Goal: Use online tool/utility: Utilize a website feature to perform a specific function

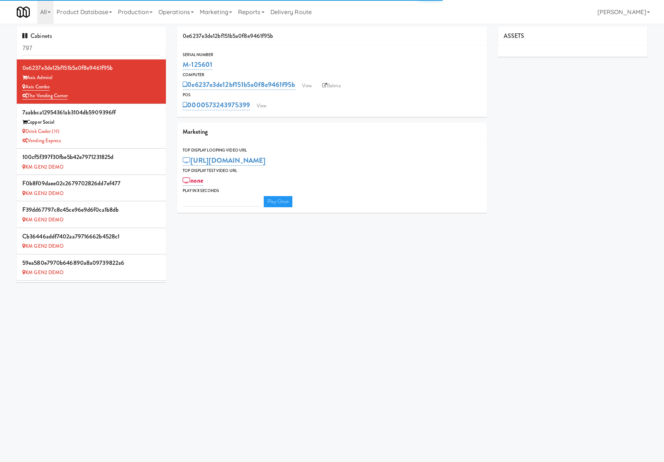
type input "3"
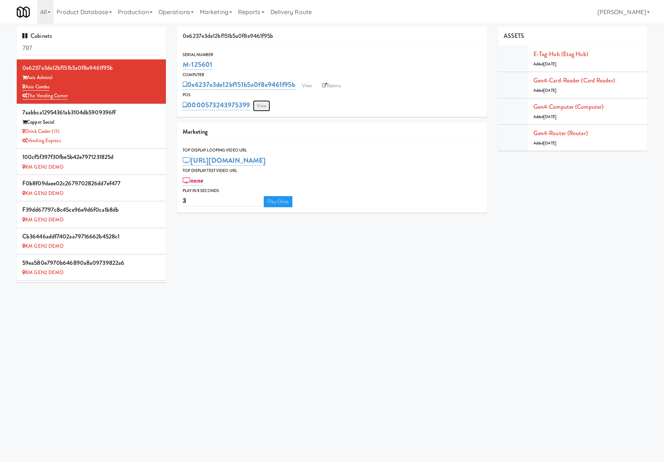
click at [265, 106] on link "View" at bounding box center [261, 105] width 17 height 11
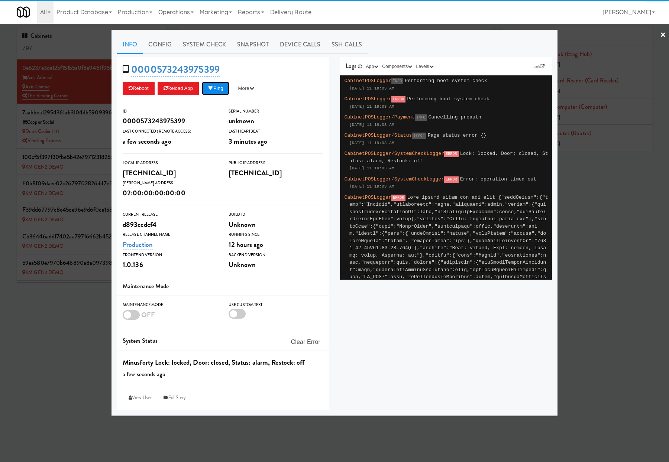
click at [218, 89] on button "Ping" at bounding box center [216, 88] width 28 height 13
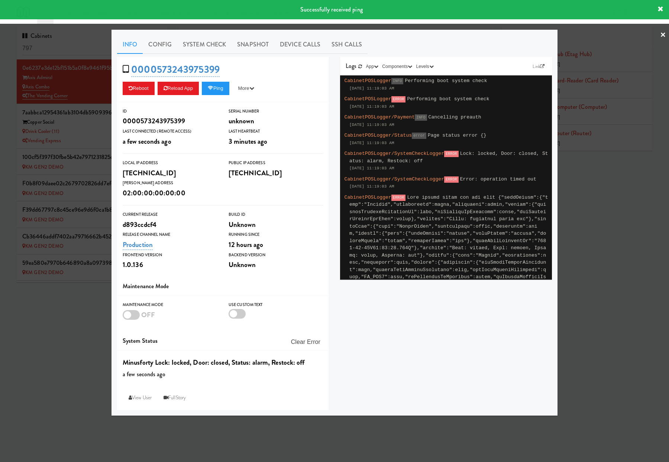
click at [81, 130] on div at bounding box center [334, 231] width 669 height 462
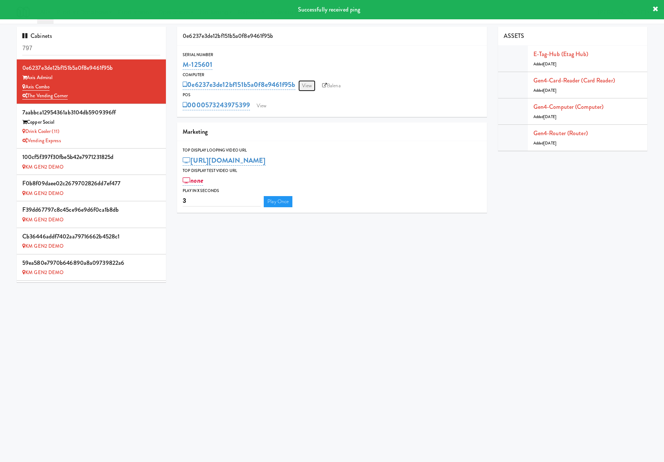
click at [307, 83] on link "View" at bounding box center [306, 85] width 17 height 11
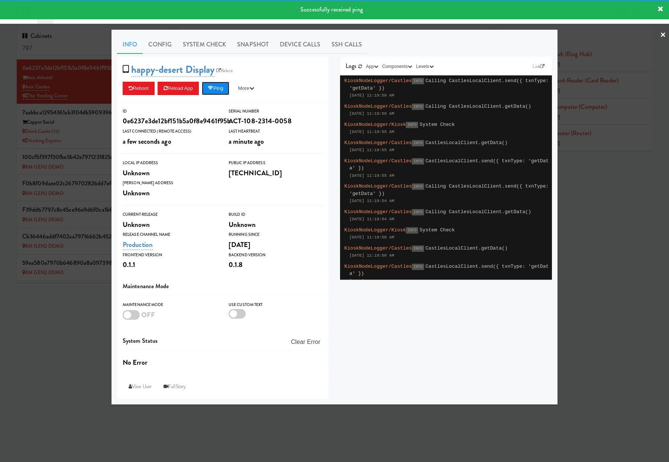
click at [218, 89] on button "Ping" at bounding box center [216, 88] width 28 height 13
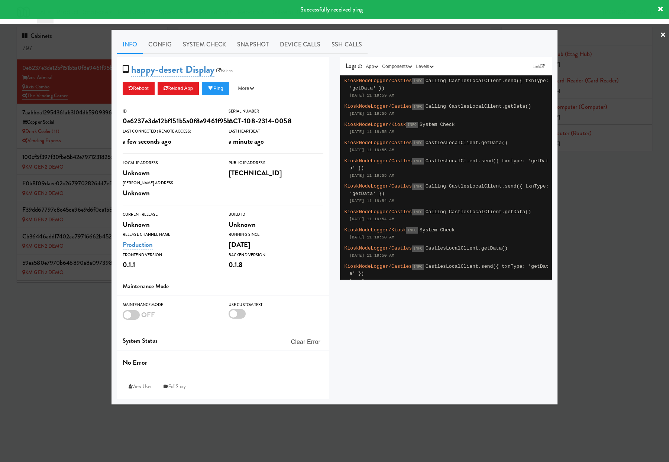
click at [104, 103] on div at bounding box center [334, 231] width 669 height 462
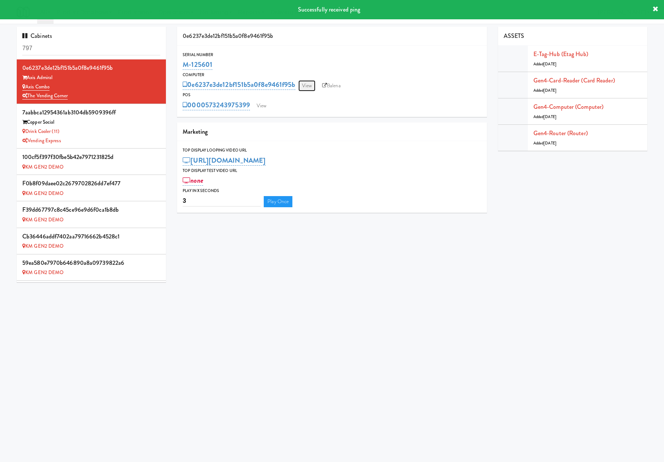
click at [314, 87] on link "View" at bounding box center [306, 85] width 17 height 11
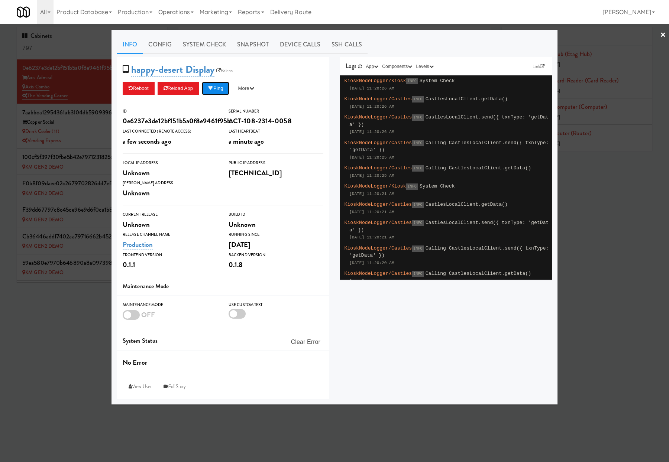
click at [213, 86] on icon at bounding box center [211, 88] width 6 height 5
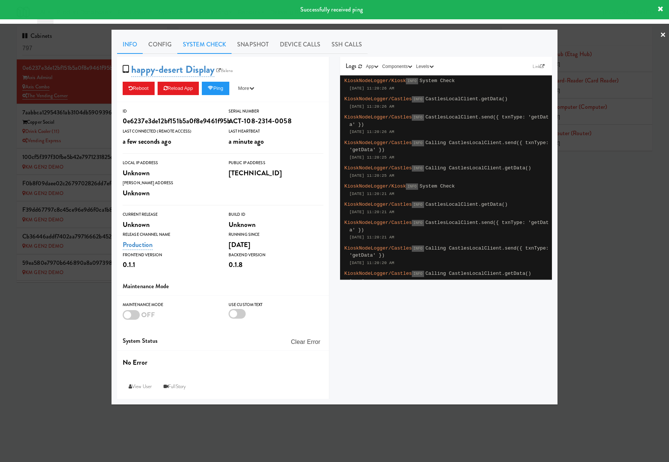
click at [206, 45] on link "System Check" at bounding box center [204, 44] width 54 height 19
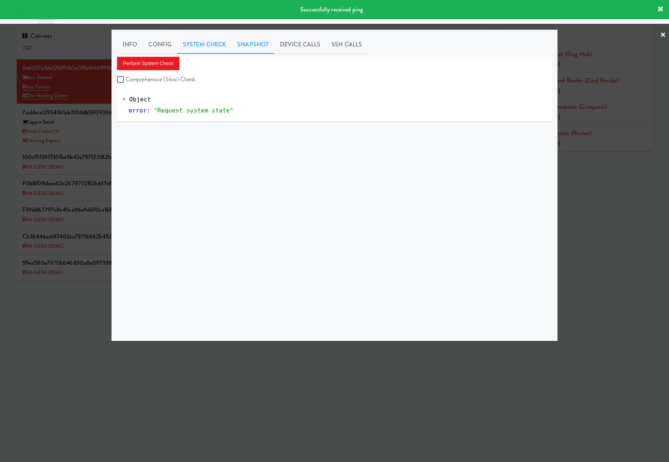
click at [266, 46] on link "Snapshot" at bounding box center [253, 44] width 43 height 19
click at [311, 40] on link "Device Calls" at bounding box center [300, 44] width 52 height 19
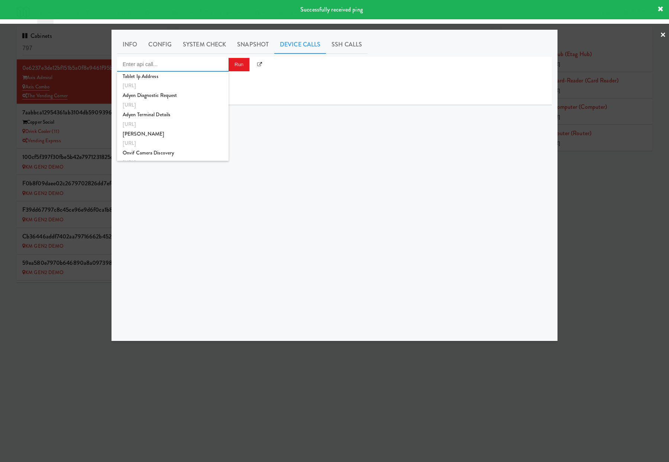
click at [181, 61] on input "Enter api call..." at bounding box center [173, 64] width 112 height 15
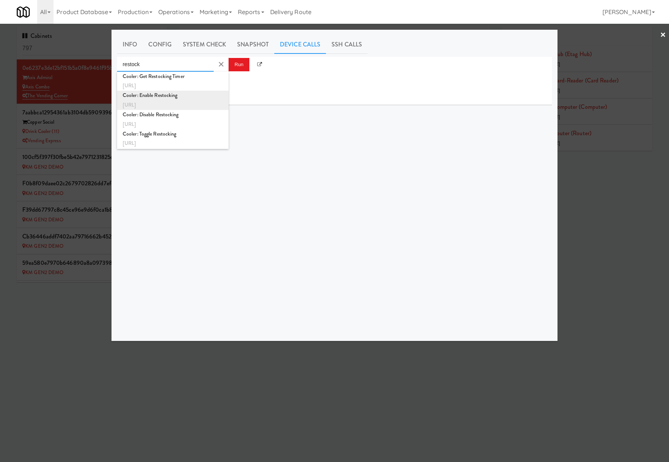
click at [201, 104] on div "http://localhost:3000/cooler/restocking-mode/enable" at bounding box center [173, 105] width 100 height 10
type input "Cooler: Enable Restocking"
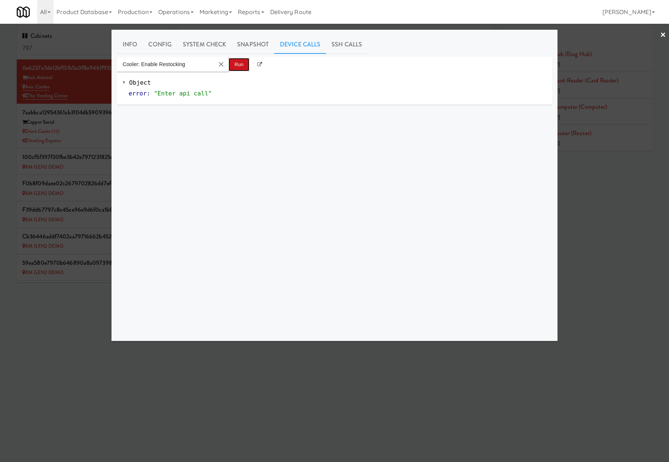
click at [234, 67] on button "Run" at bounding box center [239, 64] width 21 height 13
click at [217, 65] on button "Clear Input" at bounding box center [221, 64] width 11 height 11
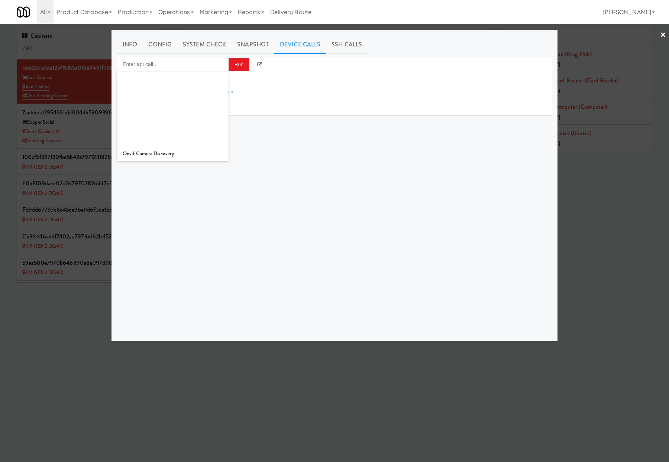
click at [283, 101] on div "response : 1" at bounding box center [338, 104] width 418 height 11
click at [589, 95] on div at bounding box center [334, 231] width 669 height 462
